Goal: Find specific page/section: Find specific page/section

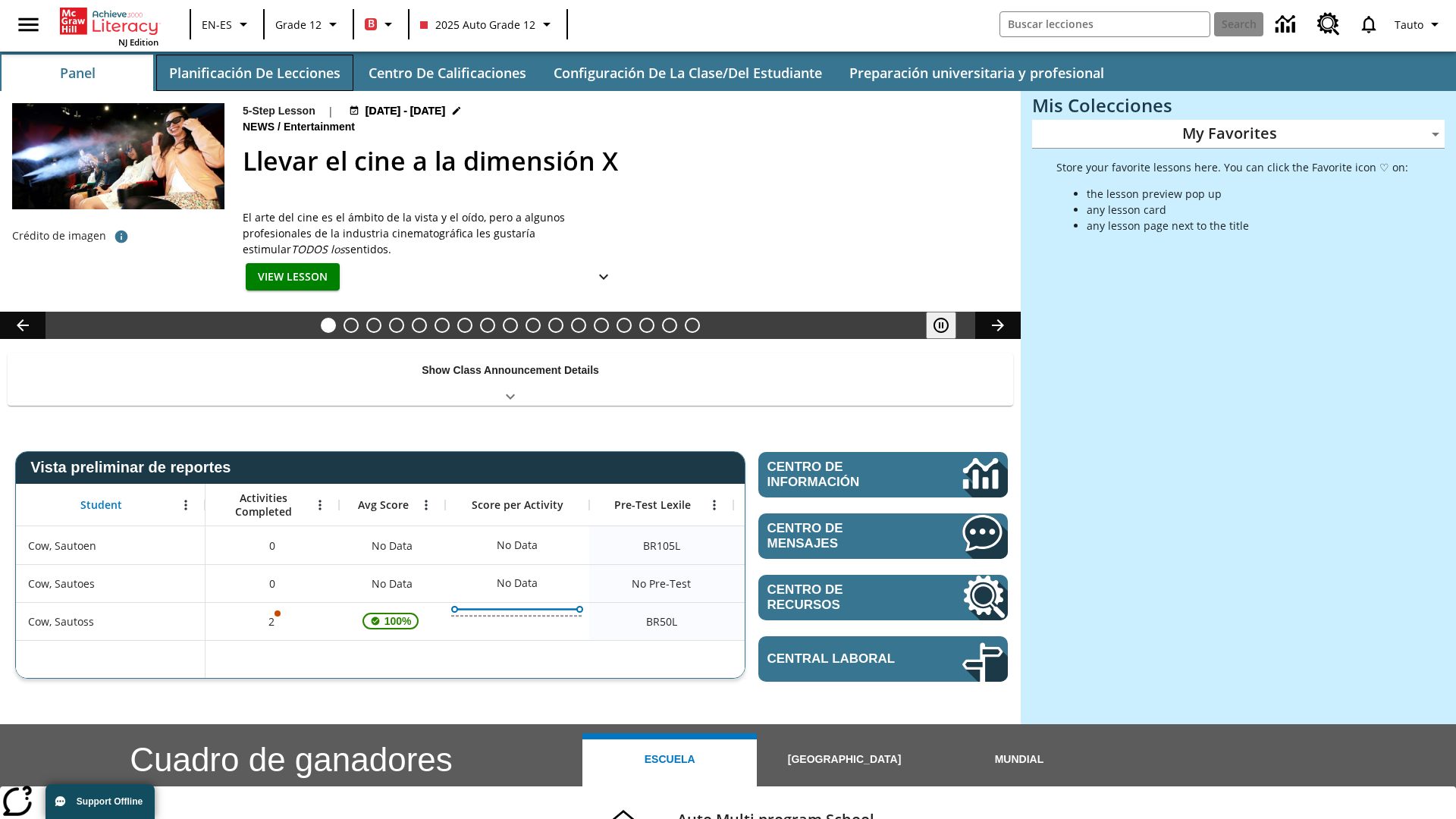
click at [254, 73] on button "Planificación de lecciones" at bounding box center [254, 72] width 197 height 36
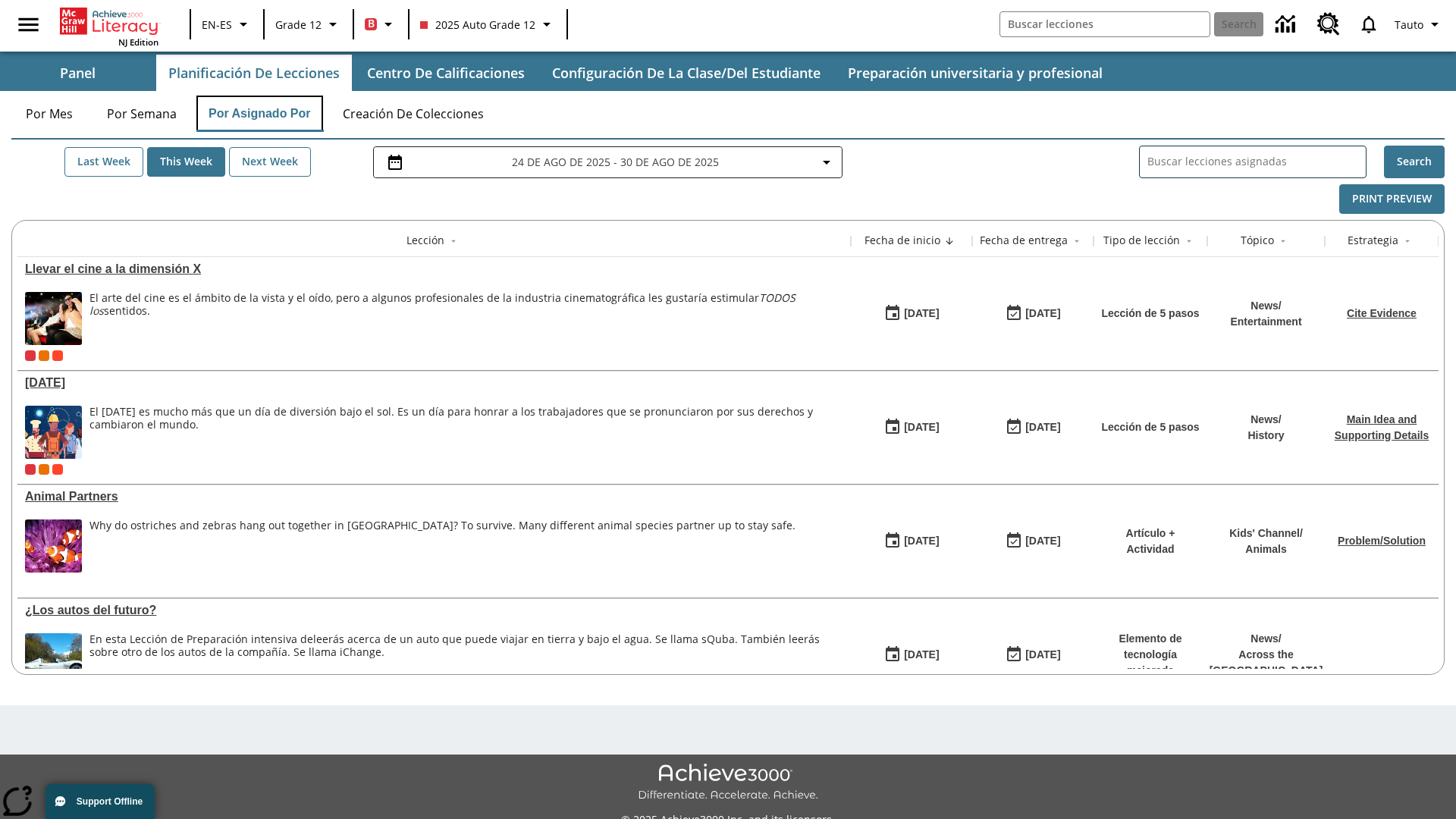
click at [260, 114] on button "Por asignado por" at bounding box center [260, 113] width 127 height 36
click at [1358, 199] on button "Vista previa de impresión" at bounding box center [1358, 199] width 172 height 30
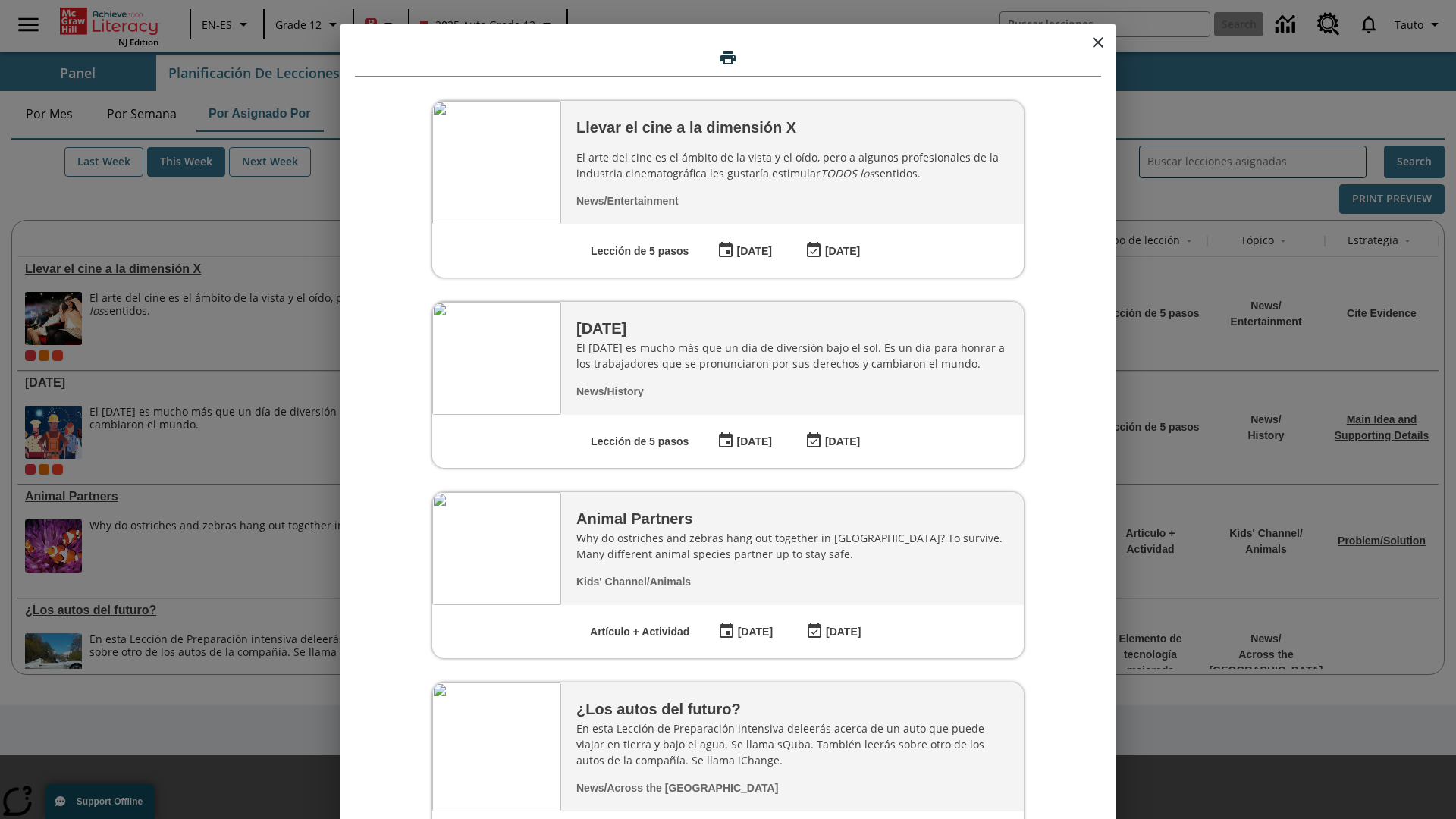
click at [1098, 42] on icon "close modal" at bounding box center [1097, 42] width 10 height 10
